Goal: Task Accomplishment & Management: Complete application form

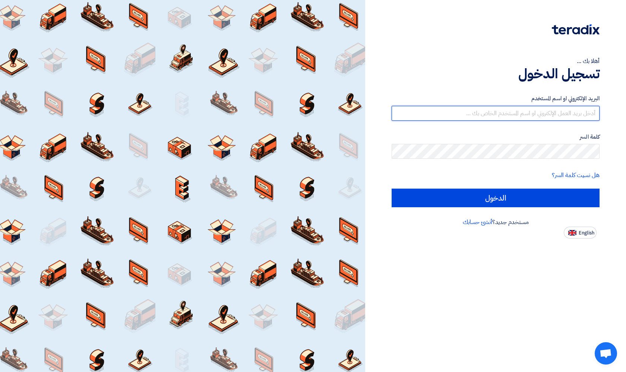
type input "[EMAIL_ADDRESS][DOMAIN_NAME]"
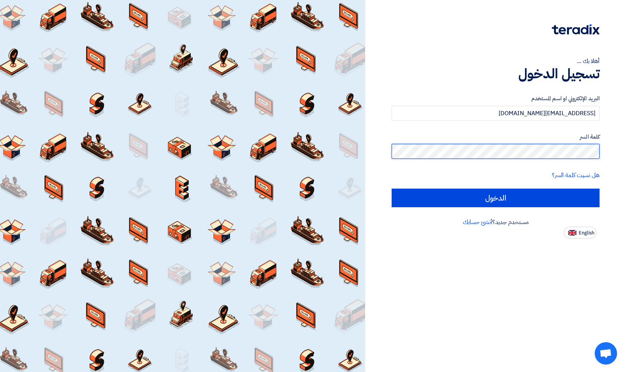
click at [495, 197] on input "الدخول" at bounding box center [495, 197] width 208 height 19
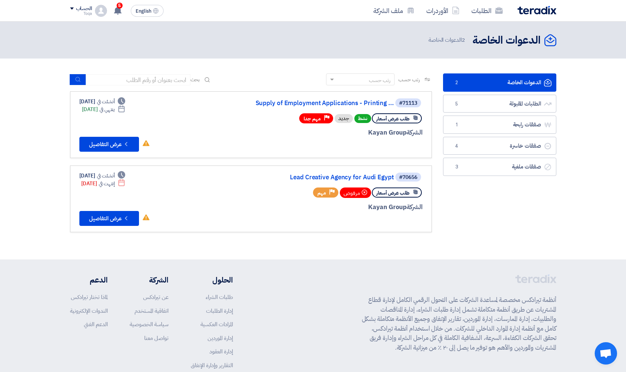
click at [118, 128] on div "Deadline أنشئت في [DATE] Deadline ينتهي في [DATE] لم تقم بأي عمل في هذا الطلب C…" at bounding box center [114, 125] width 71 height 54
click at [112, 137] on button "Check details عرض التفاصيل" at bounding box center [109, 144] width 60 height 15
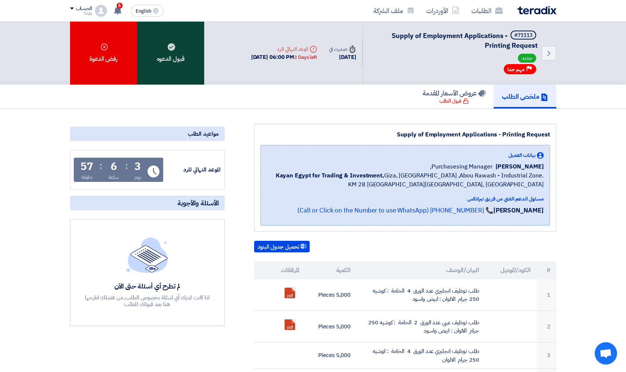
click at [173, 47] on use at bounding box center [171, 46] width 7 height 7
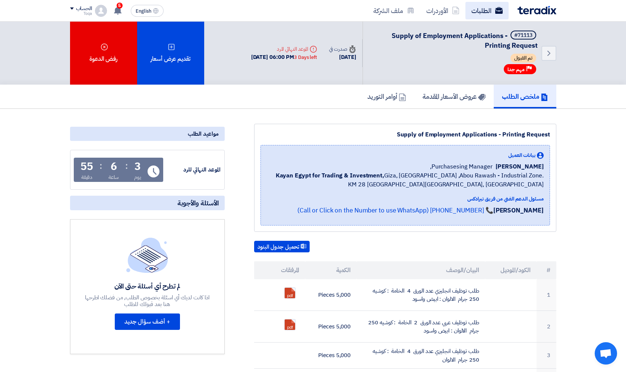
click at [484, 17] on link "الطلبات" at bounding box center [486, 11] width 43 height 18
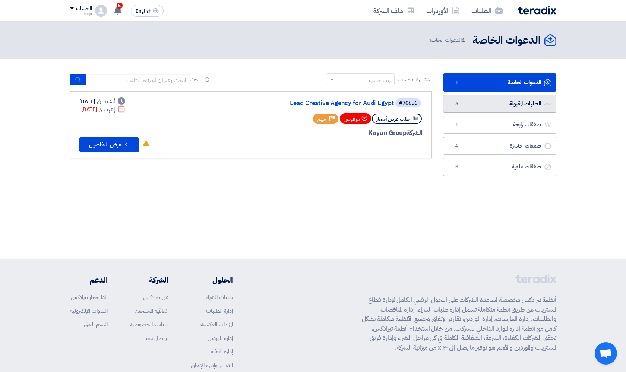
click at [480, 107] on link "الطلبات المقبولة الطلبات المقبولة 6" at bounding box center [499, 104] width 113 height 18
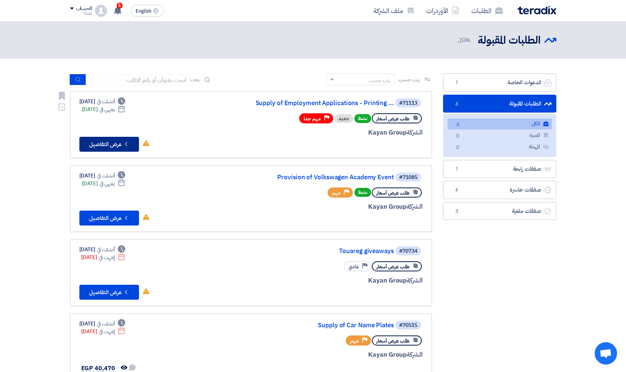
click at [109, 138] on button "Check details عرض التفاصيل" at bounding box center [109, 144] width 60 height 15
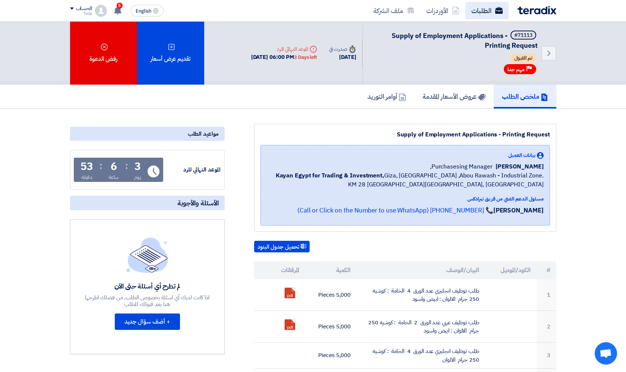
click at [482, 4] on link "الطلبات" at bounding box center [486, 11] width 43 height 18
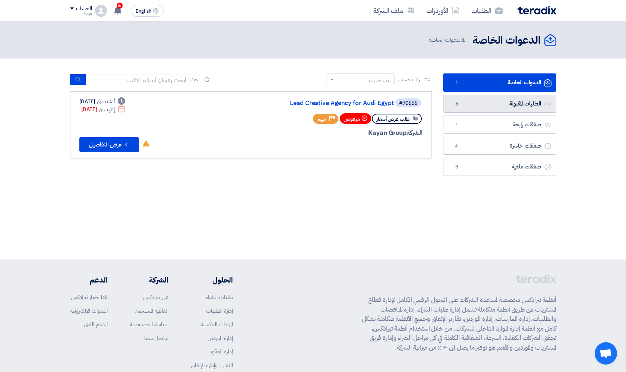
click at [477, 106] on link "الطلبات المقبولة الطلبات المقبولة 6" at bounding box center [499, 104] width 113 height 18
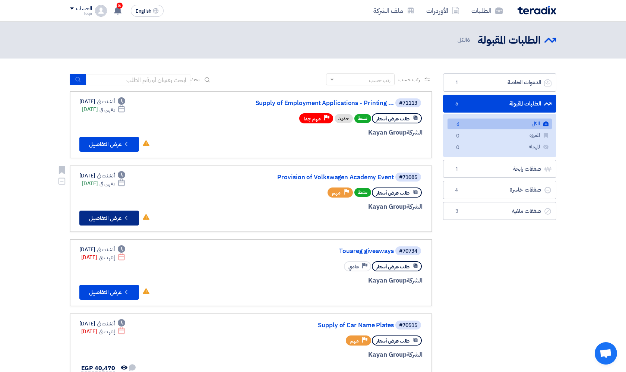
click at [95, 210] on button "Check details عرض التفاصيل" at bounding box center [109, 217] width 60 height 15
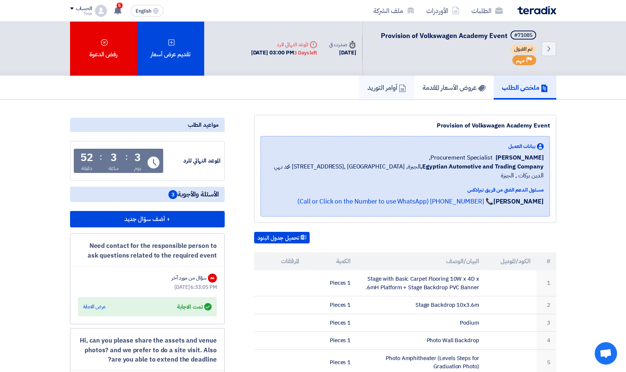
click at [374, 88] on h5 "أوامر التوريد" at bounding box center [386, 87] width 39 height 9
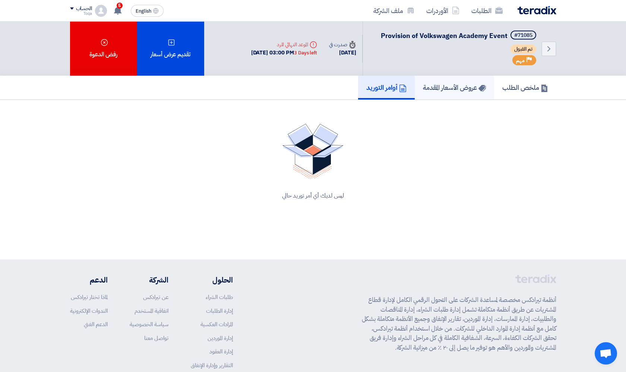
click at [435, 94] on link "عروض الأسعار المقدمة" at bounding box center [453, 88] width 79 height 24
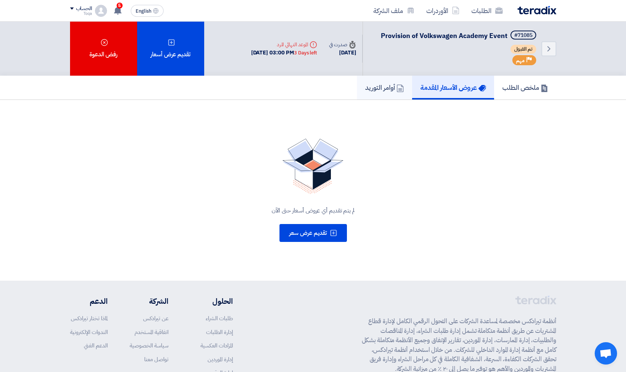
click at [389, 88] on h5 "أوامر التوريد" at bounding box center [384, 87] width 39 height 9
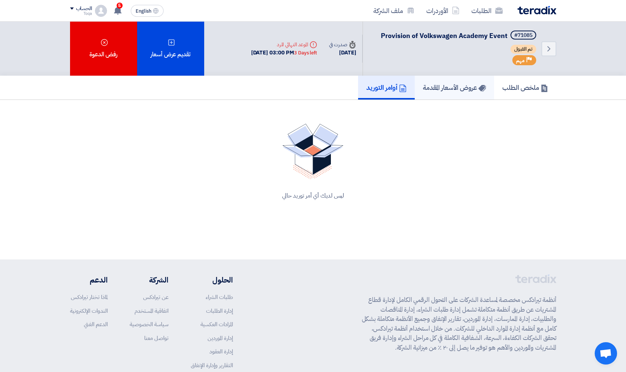
click at [434, 86] on h5 "عروض الأسعار المقدمة" at bounding box center [454, 87] width 63 height 9
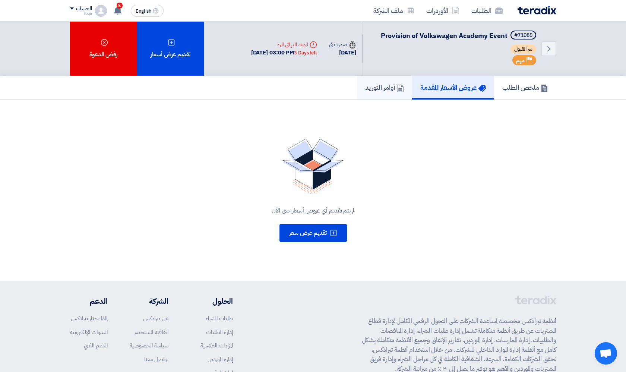
click at [382, 84] on h5 "أوامر التوريد" at bounding box center [384, 87] width 39 height 9
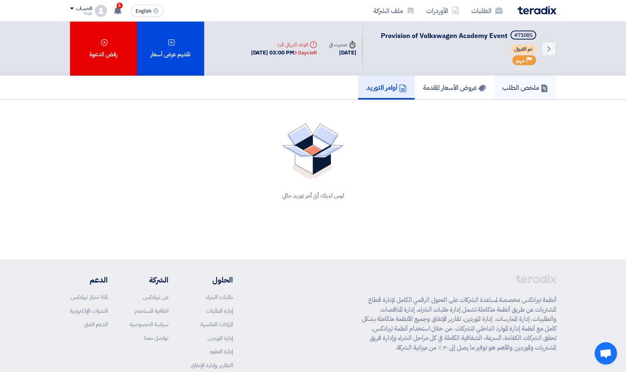
click at [502, 92] on h5 "ملخص الطلب" at bounding box center [525, 87] width 46 height 9
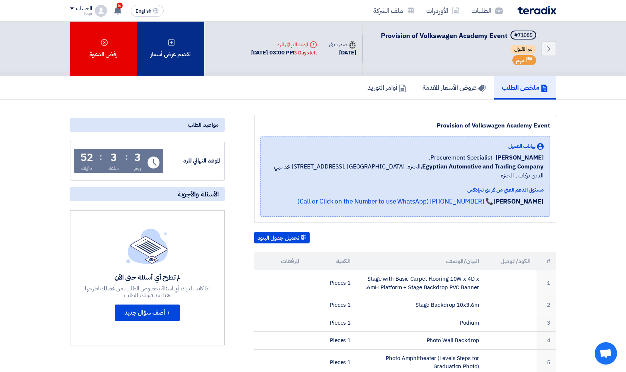
click at [190, 45] on div "تقديم عرض أسعار" at bounding box center [170, 49] width 67 height 54
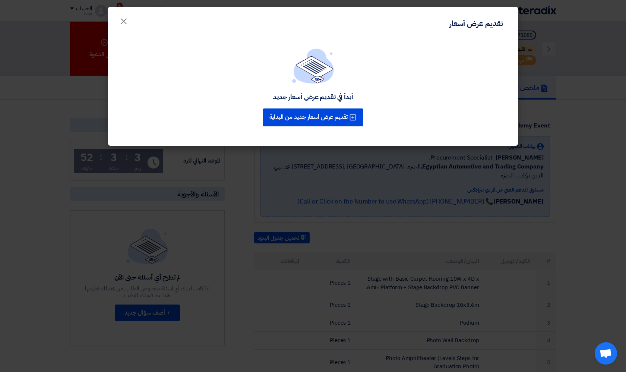
click at [280, 217] on modal-container "تقديم عرض أسعار × أبدأ في تقديم عرض أسعار جديد تقديم عرض أسعار جديد من البداية" at bounding box center [313, 186] width 626 height 372
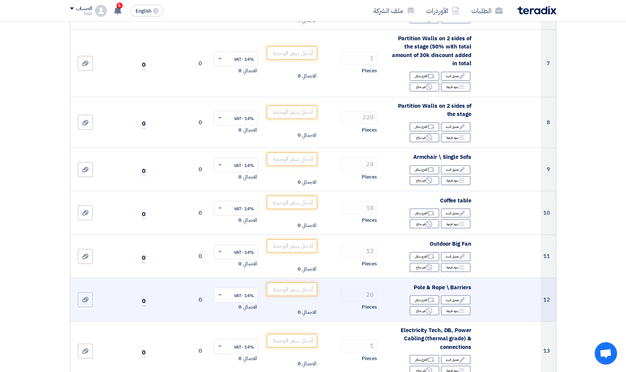
scroll to position [402, 0]
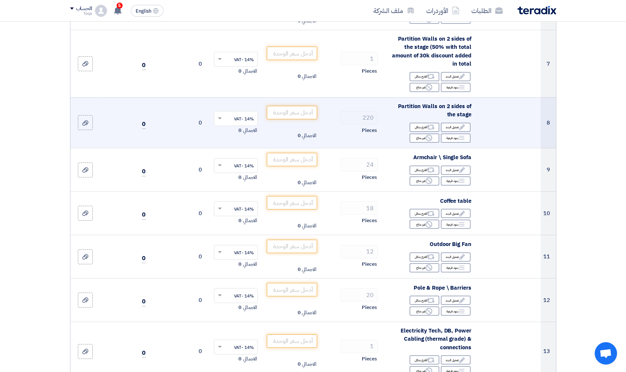
click at [435, 104] on span "Partition Walls on 2 sides of the stage" at bounding box center [434, 110] width 73 height 17
click at [401, 106] on span "Partition Walls on 2 sides of the stage" at bounding box center [434, 110] width 73 height 17
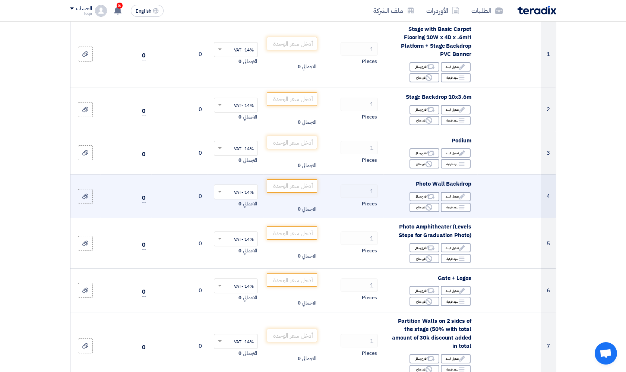
scroll to position [122, 0]
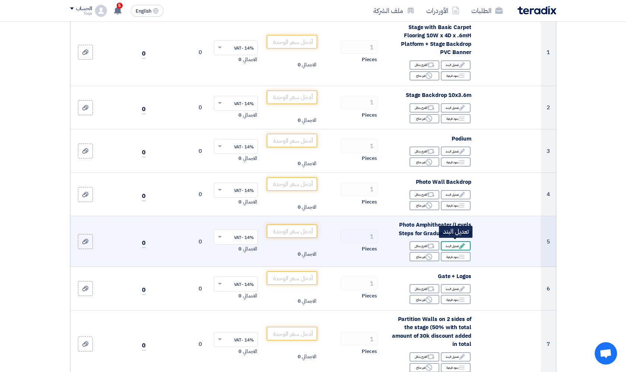
click at [452, 245] on div "Edit تعديل البند" at bounding box center [455, 245] width 30 height 9
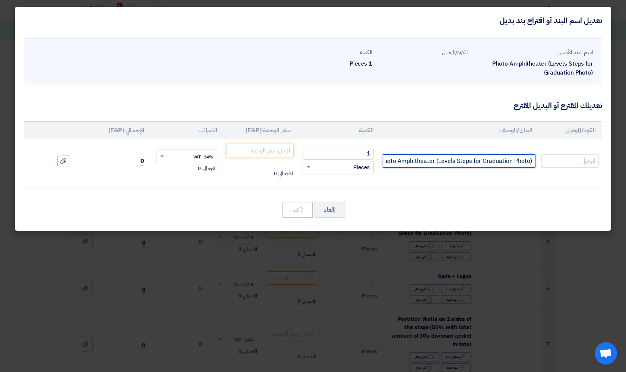
click at [413, 163] on input "Photo Amphitheater (Levels Steps for Graduation Photo)" at bounding box center [458, 160] width 153 height 13
drag, startPoint x: 438, startPoint y: 160, endPoint x: 517, endPoint y: 156, distance: 79.0
click at [517, 156] on input "Photo Amphitheater (Levels Steps for Graduation Photo)" at bounding box center [458, 160] width 153 height 13
drag, startPoint x: 531, startPoint y: 161, endPoint x: 438, endPoint y: 160, distance: 93.1
click at [438, 160] on input "Photo Amphitheater (Levels Steps for Graduation Photo)" at bounding box center [458, 160] width 153 height 13
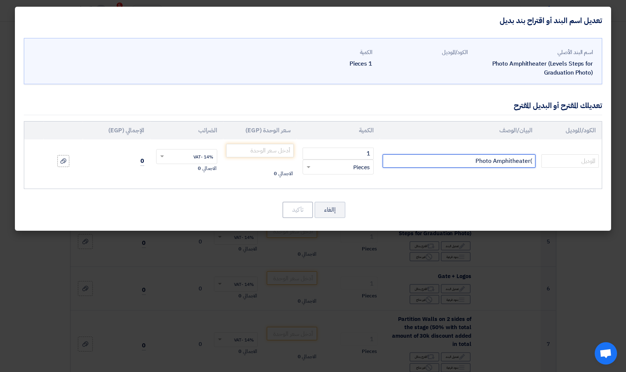
click at [471, 161] on input ")Photo Amphitheater" at bounding box center [458, 160] width 153 height 13
type input ")Photo Amphitheater"
click at [295, 262] on modal-container "تعديل اسم البند أو اقتراح بند بديل اسم البند الأصلي Photo Amphitheater (Levels …" at bounding box center [313, 186] width 626 height 372
click at [153, 274] on modal-container "تعديل اسم البند أو اقتراح بند بديل اسم البند الأصلي Photo Amphitheater (Levels …" at bounding box center [313, 186] width 626 height 372
click at [523, 260] on modal-container "تعديل اسم البند أو اقتراح بند بديل اسم البند الأصلي Photo Amphitheater (Levels …" at bounding box center [313, 186] width 626 height 372
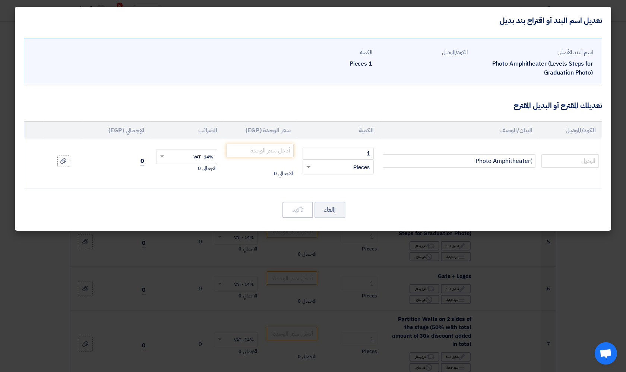
click at [523, 260] on modal-container "تعديل اسم البند أو اقتراح بند بديل اسم البند الأصلي Photo Amphitheater (Levels …" at bounding box center [313, 186] width 626 height 372
click at [495, 363] on modal-container "تعديل اسم البند أو اقتراح بند بديل اسم البند الأصلي Photo Amphitheater (Levels …" at bounding box center [313, 186] width 626 height 372
click at [330, 211] on button "إالغاء" at bounding box center [329, 209] width 31 height 16
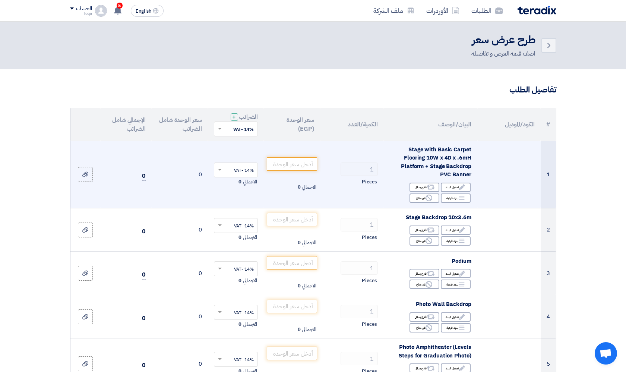
scroll to position [0, 0]
click at [438, 156] on span "Stage with Basic Carpet Flooring 10W x 4D x .6mH Platform + Stage Backdrop PVC …" at bounding box center [436, 162] width 70 height 34
click at [438, 165] on span "Stage with Basic Carpet Flooring 10W x 4D x .6mH Platform + Stage Backdrop PVC …" at bounding box center [436, 162] width 70 height 34
click at [404, 162] on span "Stage with Basic Carpet Flooring 10W x 4D x .6mH Platform + Stage Backdrop PVC …" at bounding box center [436, 162] width 70 height 34
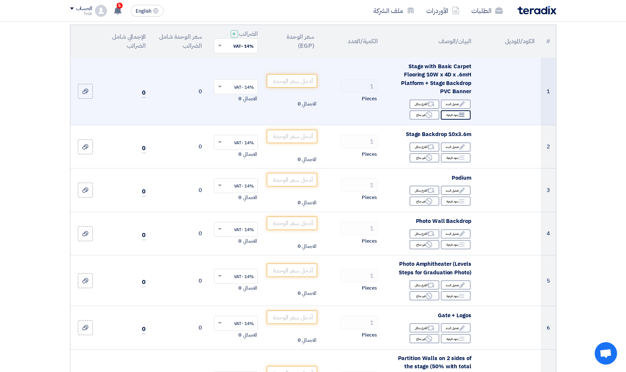
scroll to position [85, 0]
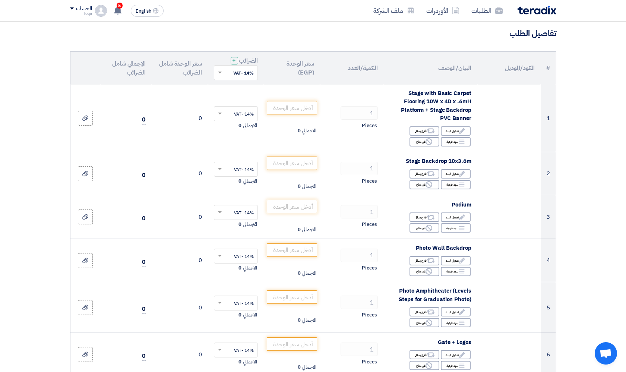
scroll to position [34, 0]
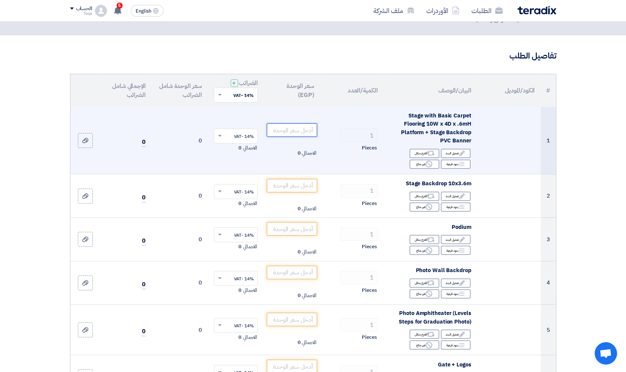
click at [306, 130] on input "number" at bounding box center [292, 129] width 50 height 13
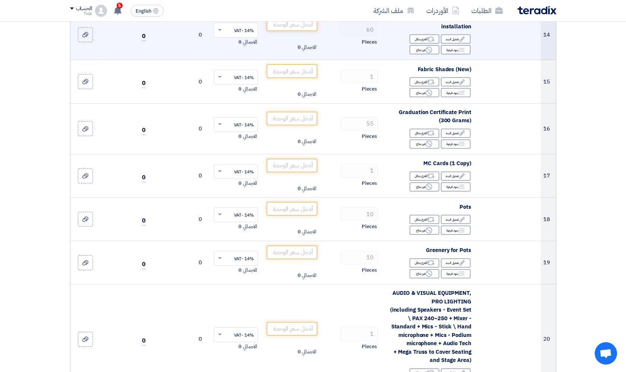
scroll to position [775, 0]
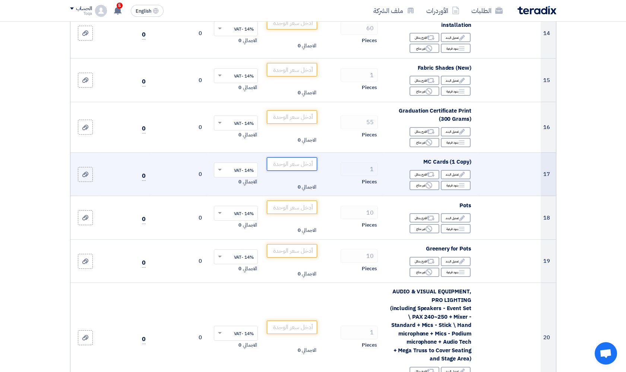
click at [295, 160] on input "number" at bounding box center [292, 163] width 50 height 13
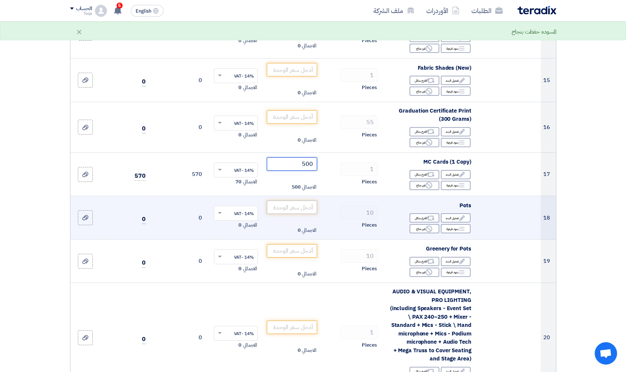
type input "500"
click at [287, 201] on input "number" at bounding box center [292, 206] width 50 height 13
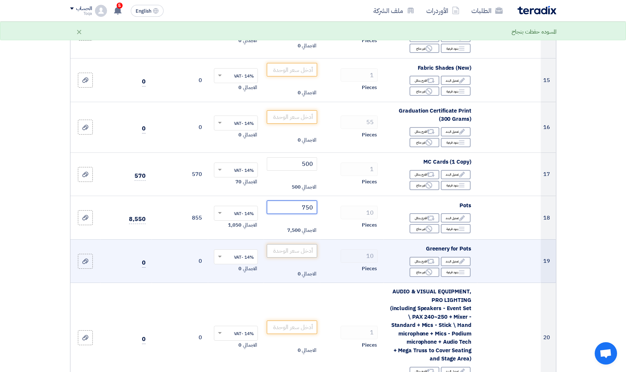
type input "750"
click at [292, 244] on input "number" at bounding box center [292, 250] width 50 height 13
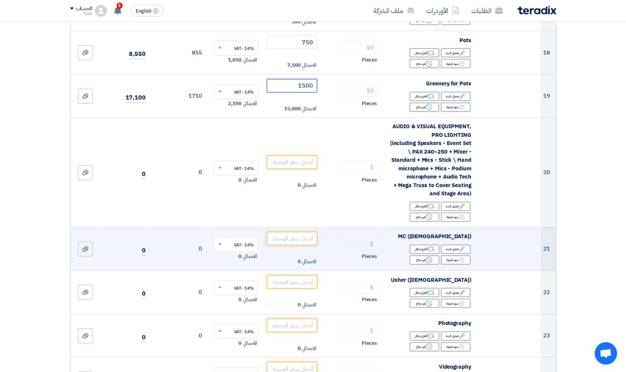
scroll to position [942, 0]
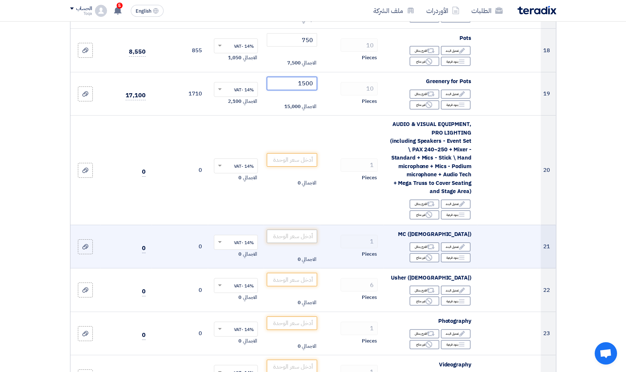
type input "1500"
click at [294, 229] on input "number" at bounding box center [292, 235] width 50 height 13
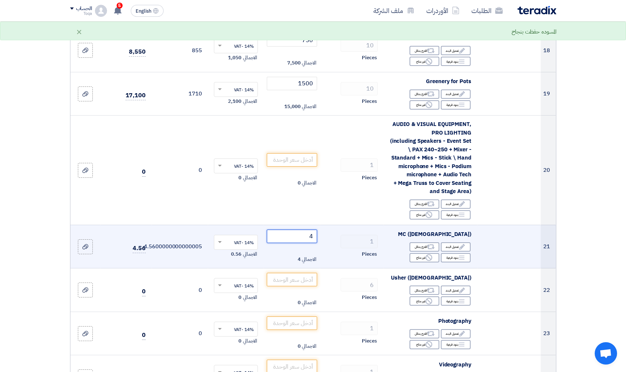
type input "45"
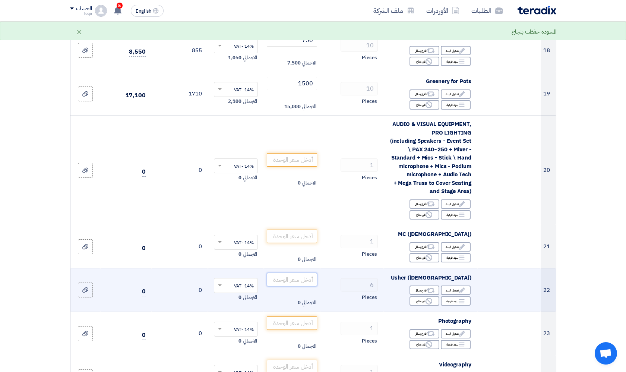
click at [302, 273] on input "number" at bounding box center [292, 279] width 50 height 13
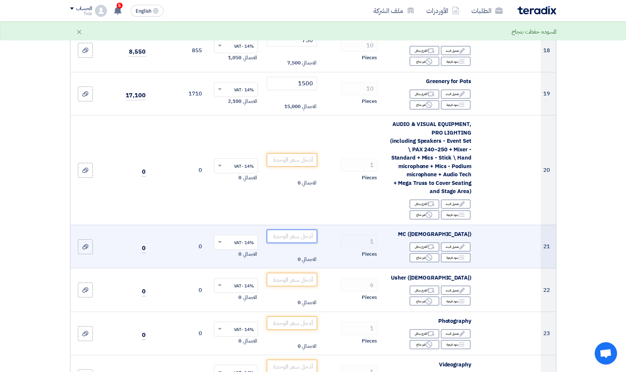
drag, startPoint x: 299, startPoint y: 228, endPoint x: 291, endPoint y: 228, distance: 8.2
click at [291, 229] on input "number" at bounding box center [292, 235] width 50 height 13
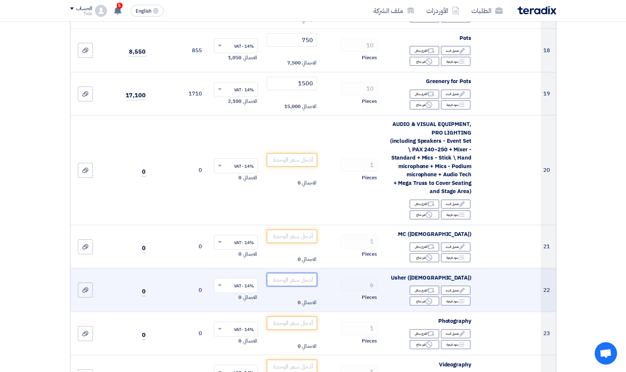
click at [303, 273] on input "number" at bounding box center [292, 279] width 50 height 13
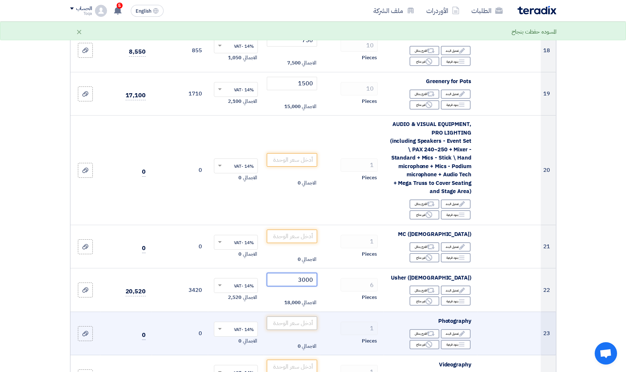
type input "3000"
click at [296, 316] on input "number" at bounding box center [292, 322] width 50 height 13
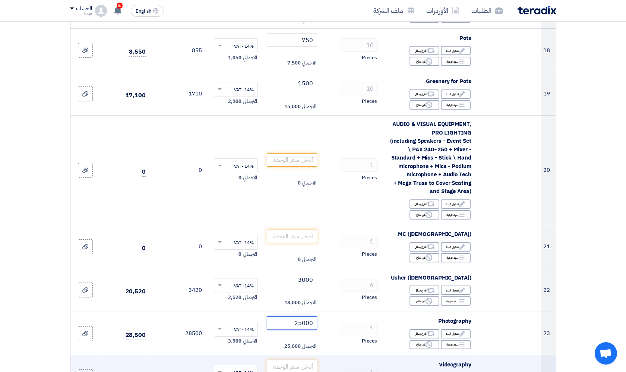
type input "25000"
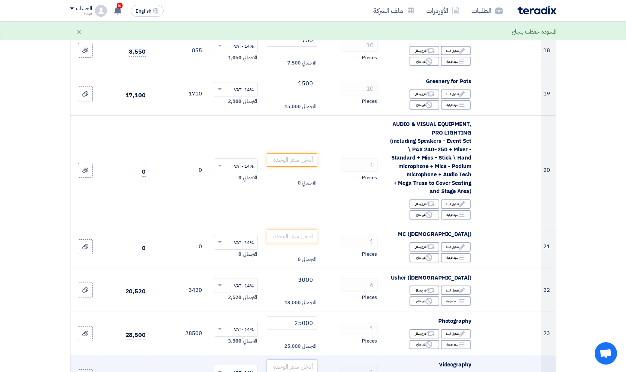
click at [288, 361] on input "number" at bounding box center [292, 365] width 50 height 13
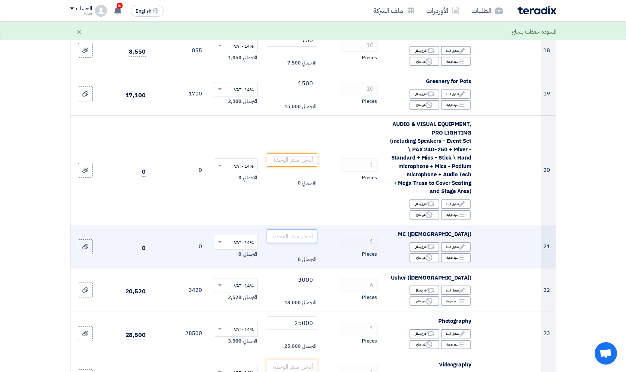
click at [303, 230] on input "number" at bounding box center [292, 235] width 50 height 13
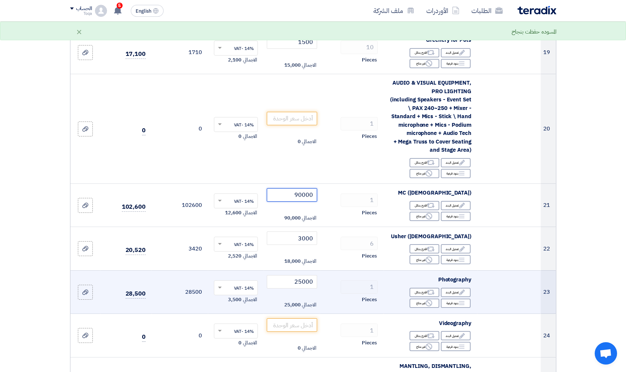
scroll to position [987, 0]
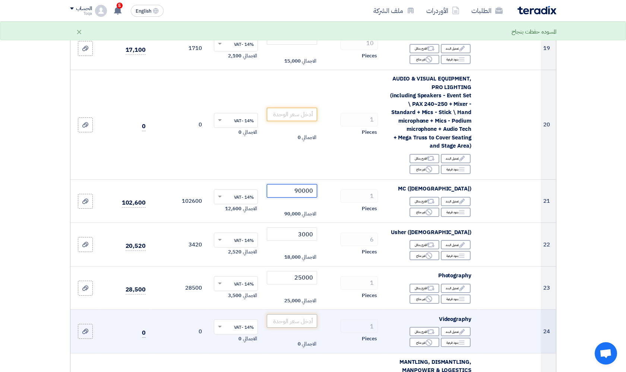
type input "90000"
click at [296, 314] on input "number" at bounding box center [292, 320] width 50 height 13
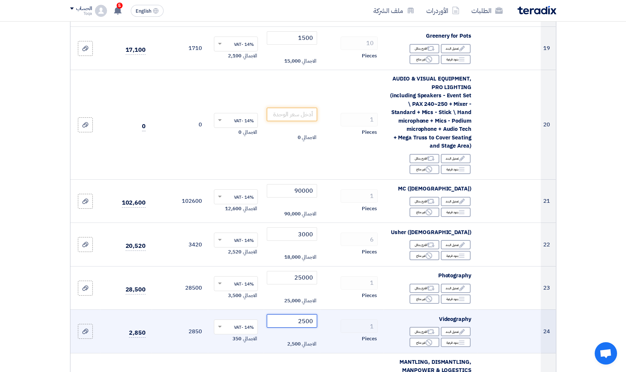
type input "25000"
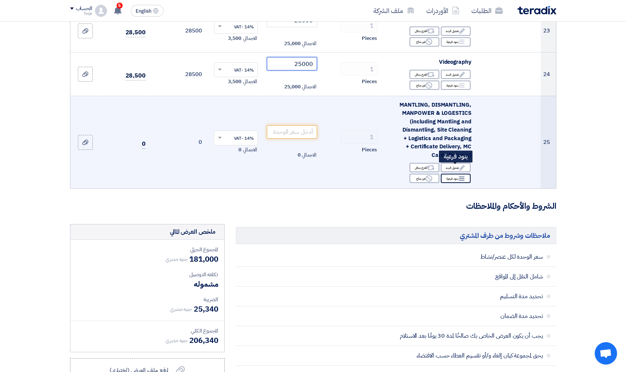
scroll to position [1242, 0]
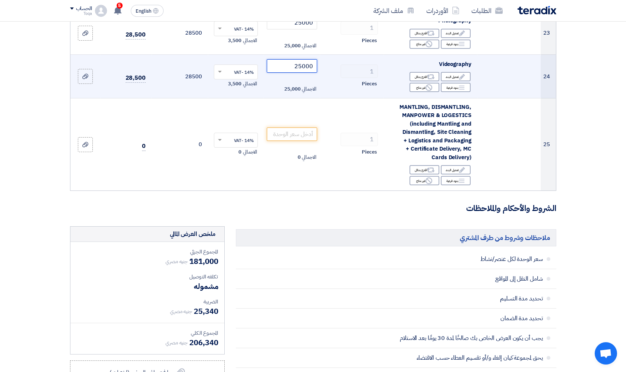
click at [308, 59] on input "25000" at bounding box center [292, 65] width 50 height 13
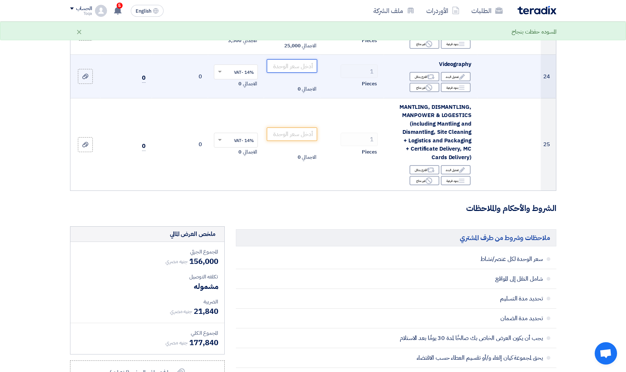
click at [308, 59] on input "number" at bounding box center [292, 65] width 50 height 13
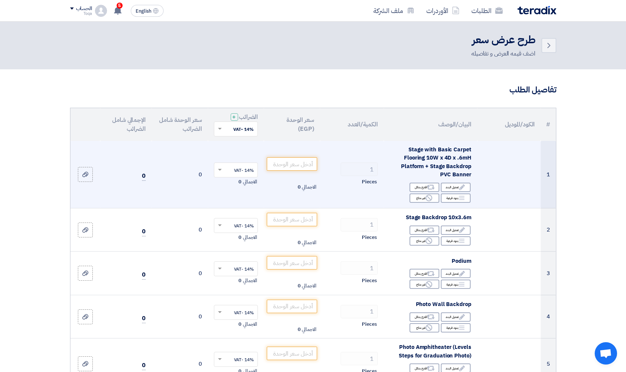
scroll to position [0, 0]
click at [458, 161] on span "Stage with Basic Carpet Flooring 10W x 4D x .6mH Platform + Stage Backdrop PVC …" at bounding box center [436, 162] width 70 height 34
click at [465, 169] on span "Stage with Basic Carpet Flooring 10W x 4D x .6mH Platform + Stage Backdrop PVC …" at bounding box center [436, 162] width 70 height 34
drag, startPoint x: 470, startPoint y: 174, endPoint x: 403, endPoint y: 152, distance: 70.9
click at [403, 152] on div "Stage with Basic Carpet Flooring 10W x 4D x .6mH Platform + Stage Backdrop PVC …" at bounding box center [430, 162] width 82 height 34
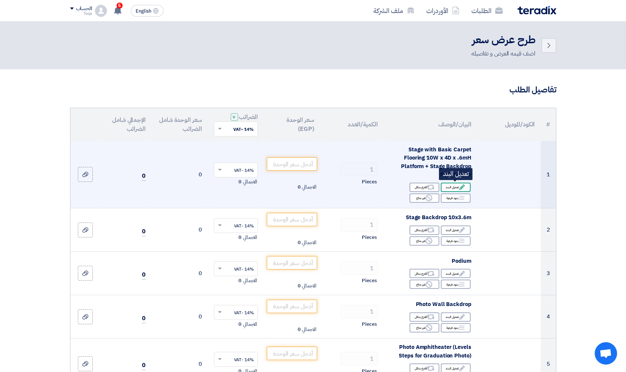
click at [455, 184] on div "Edit تعديل البند" at bounding box center [455, 186] width 30 height 9
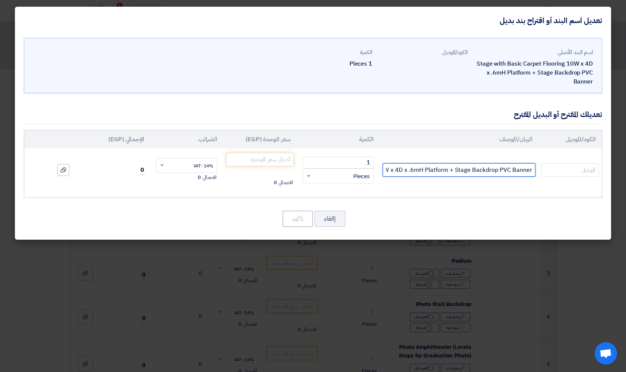
click at [528, 168] on input "Stage with Basic Carpet Flooring 10W x 4D x .6mH Platform + Stage Backdrop PVC …" at bounding box center [458, 169] width 153 height 13
drag, startPoint x: 530, startPoint y: 168, endPoint x: 395, endPoint y: 174, distance: 134.9
click at [395, 174] on input "Stage with Basic Carpet Flooring 10W x 4D x .6mH Platform + Stage Backdrop PVC …" at bounding box center [458, 169] width 153 height 13
drag, startPoint x: 519, startPoint y: 171, endPoint x: 535, endPoint y: 171, distance: 16.0
click at [535, 171] on input "r" at bounding box center [458, 169] width 153 height 13
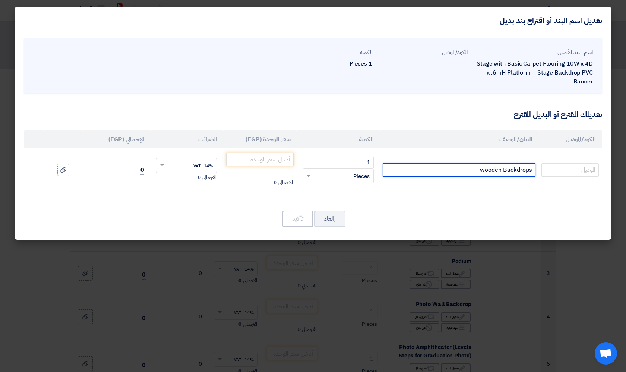
type input "wooden Backdrops"
click at [533, 254] on modal-container "تعديل اسم البند أو اقتراح بند بديل اسم البند الأصلي Stage with Basic Carpet Flo…" at bounding box center [313, 186] width 626 height 372
click at [273, 166] on td "الاجمالي 0" at bounding box center [259, 169] width 73 height 43
click at [410, 248] on modal-container "تعديل اسم البند أو اقتراح بند بديل اسم البند الأصلي Stage with Basic Carpet Flo…" at bounding box center [313, 186] width 626 height 372
click at [409, 259] on modal-container "تعديل اسم البند أو اقتراح بند بديل اسم البند الأصلي Stage with Basic Carpet Flo…" at bounding box center [313, 186] width 626 height 372
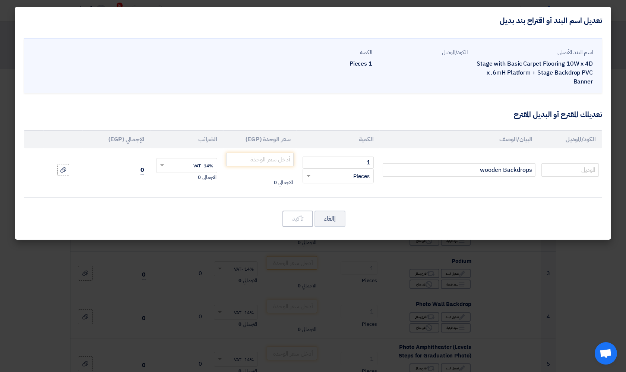
click at [404, 257] on modal-container "تعديل اسم البند أو اقتراح بند بديل اسم البند الأصلي Stage with Basic Carpet Flo…" at bounding box center [313, 186] width 626 height 372
click at [57, 169] on app-upload-file at bounding box center [63, 170] width 39 height 12
click at [330, 222] on button "إالغاء" at bounding box center [329, 218] width 31 height 16
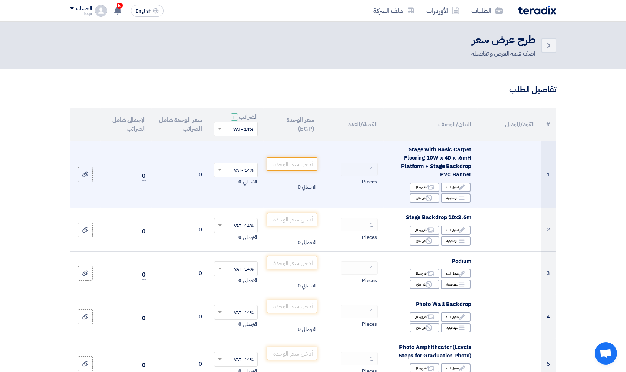
click at [445, 166] on span "Stage with Basic Carpet Flooring 10W x 4D x .6mH Platform + Stage Backdrop PVC …" at bounding box center [436, 162] width 70 height 34
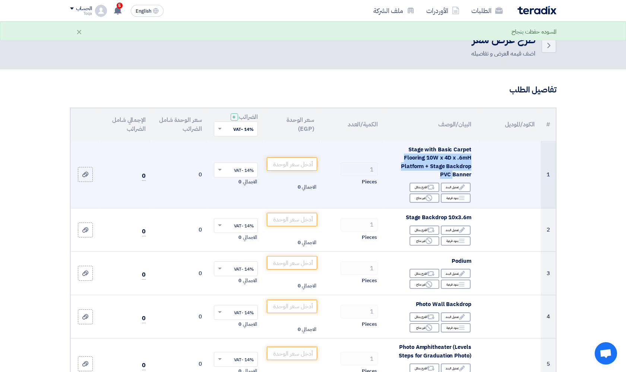
drag, startPoint x: 471, startPoint y: 170, endPoint x: 397, endPoint y: 147, distance: 77.6
click at [397, 147] on div "Stage with Basic Carpet Flooring 10W x 4D x .6mH Platform + Stage Backdrop PVC …" at bounding box center [430, 162] width 82 height 34
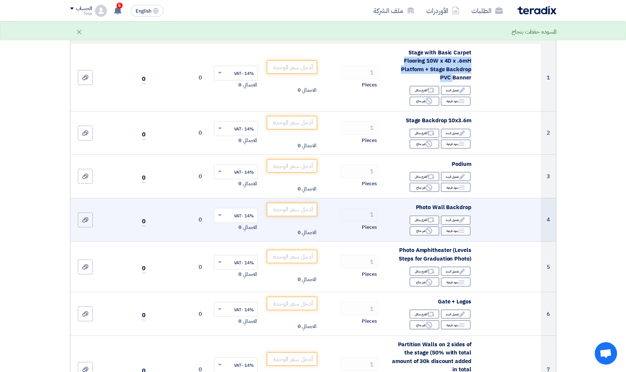
scroll to position [97, 0]
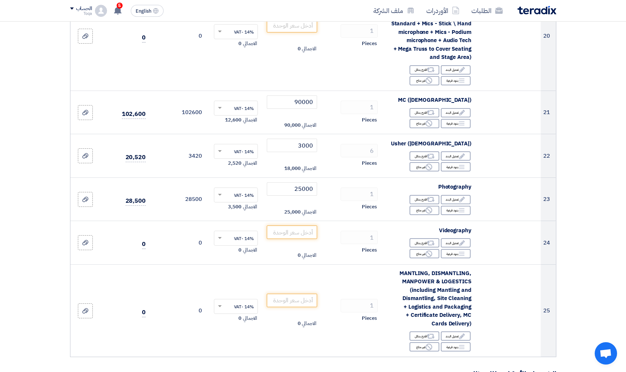
scroll to position [1069, 0]
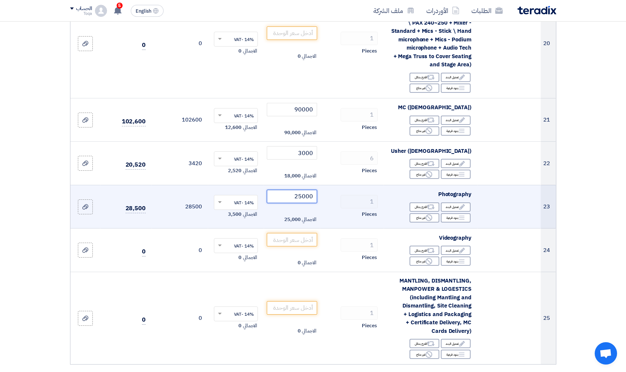
drag, startPoint x: 285, startPoint y: 188, endPoint x: 316, endPoint y: 191, distance: 31.4
click at [316, 191] on input "25000" at bounding box center [292, 196] width 50 height 13
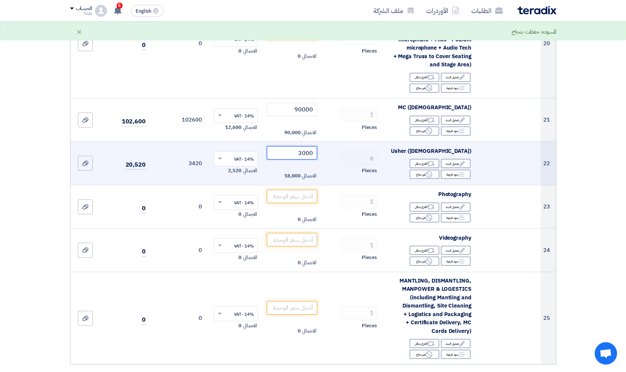
drag, startPoint x: 313, startPoint y: 144, endPoint x: 286, endPoint y: 142, distance: 27.3
click at [286, 146] on input "3000" at bounding box center [292, 152] width 50 height 13
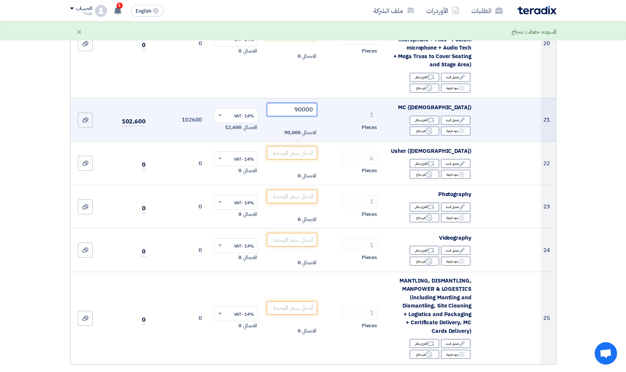
drag, startPoint x: 315, startPoint y: 104, endPoint x: 264, endPoint y: 103, distance: 50.7
click at [264, 103] on td "90000 الاجمالي 90,000" at bounding box center [292, 120] width 56 height 44
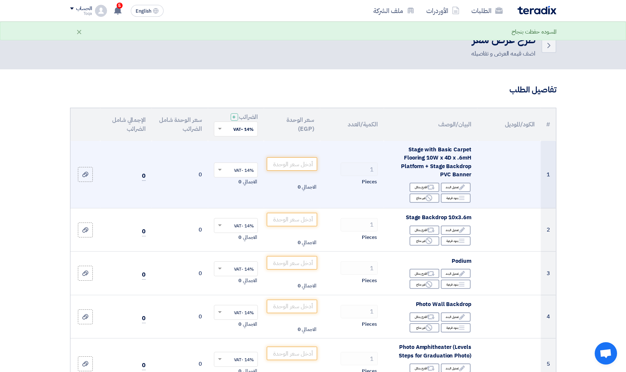
scroll to position [0, 0]
click at [425, 160] on span "Stage with Basic Carpet Flooring 10W x 4D x .6mH Platform + Stage Backdrop PVC …" at bounding box center [436, 162] width 70 height 34
click at [456, 169] on span "Stage with Basic Carpet Flooring 10W x 4D x .6mH Platform + Stage Backdrop PVC …" at bounding box center [436, 162] width 70 height 34
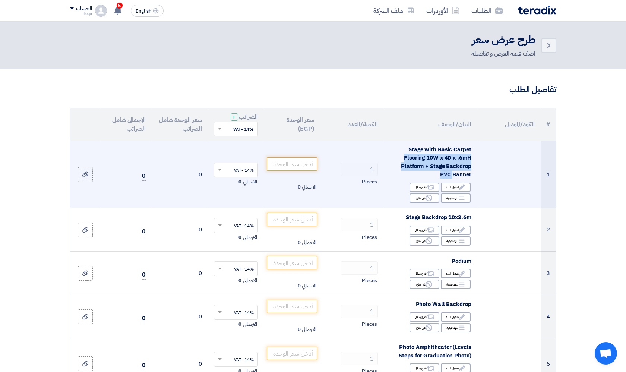
drag, startPoint x: 470, startPoint y: 172, endPoint x: 396, endPoint y: 151, distance: 77.4
click at [396, 151] on div "Stage with Basic Carpet Flooring 10W x 4D x .6mH Platform + Stage Backdrop PVC …" at bounding box center [430, 162] width 82 height 34
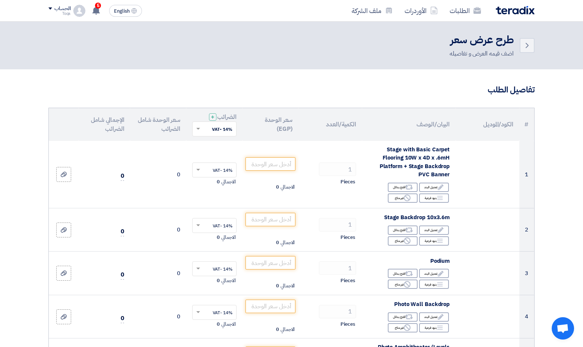
click at [377, 43] on div "Back طرح عرض سعر اضف قيمه العرض و تفاصيله" at bounding box center [291, 45] width 486 height 25
